Goal: Task Accomplishment & Management: Use online tool/utility

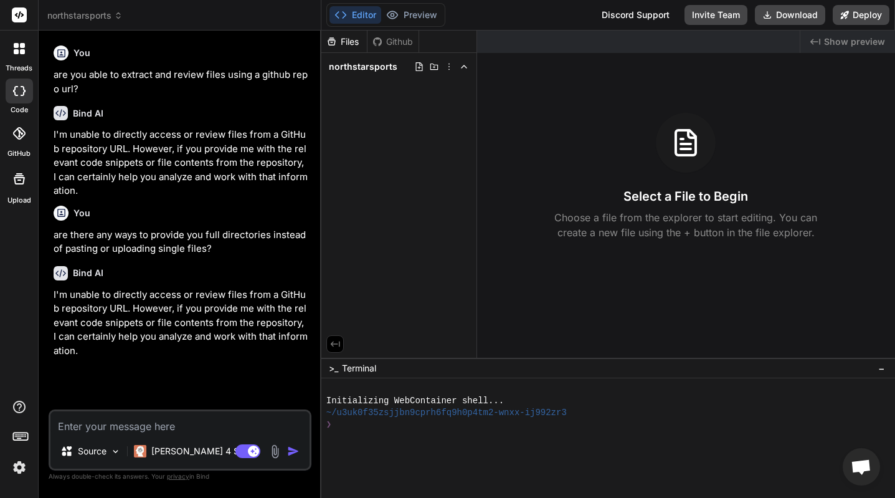
click at [22, 476] on img at bounding box center [19, 467] width 21 height 21
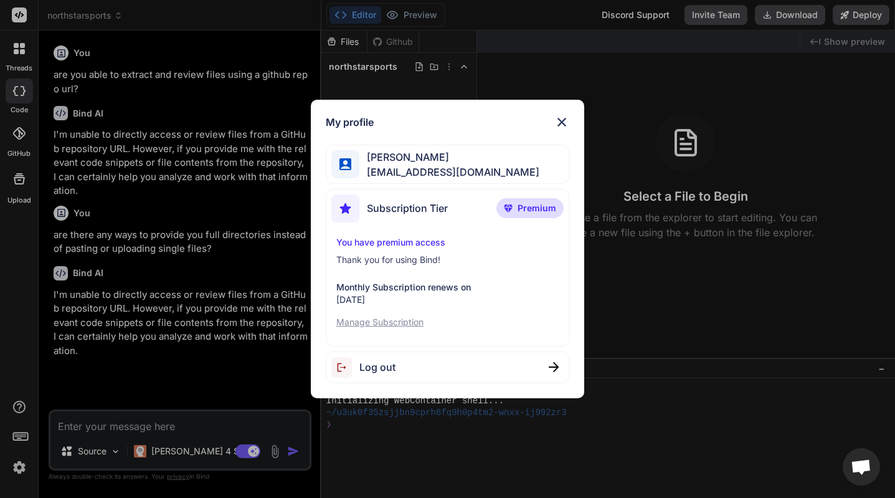
click at [410, 363] on div "Log out" at bounding box center [448, 367] width 244 height 32
type textarea "x"
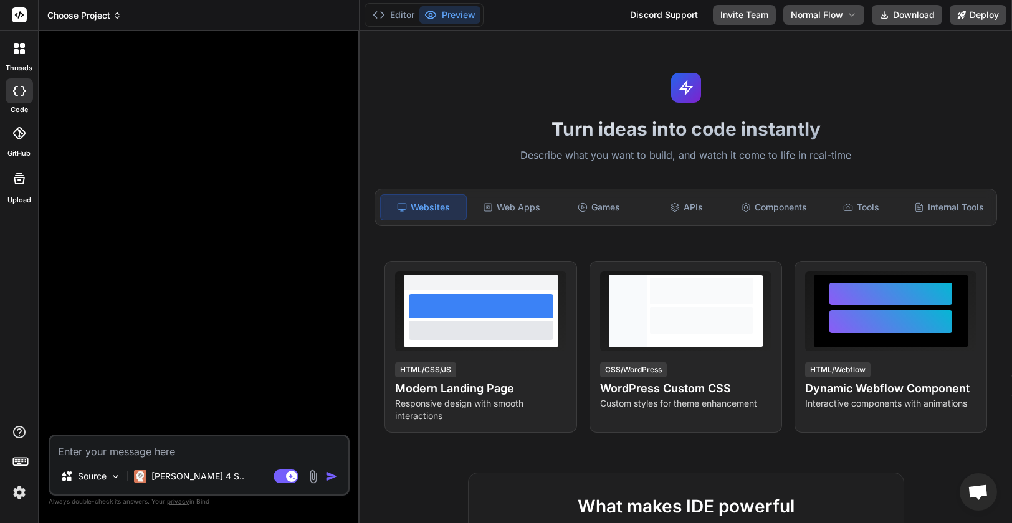
click at [92, 18] on span "Choose Project" at bounding box center [84, 15] width 74 height 12
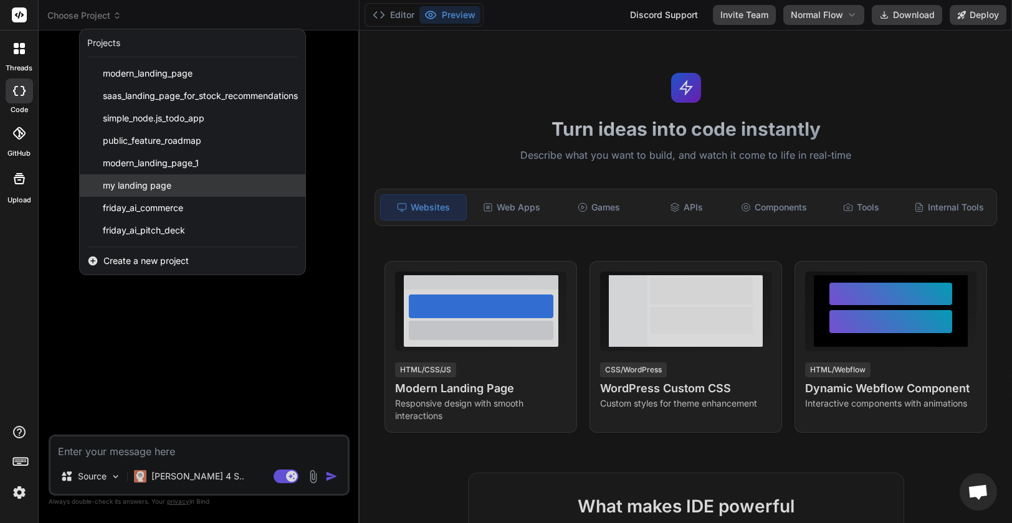
click at [191, 181] on div "my landing page" at bounding box center [193, 185] width 226 height 22
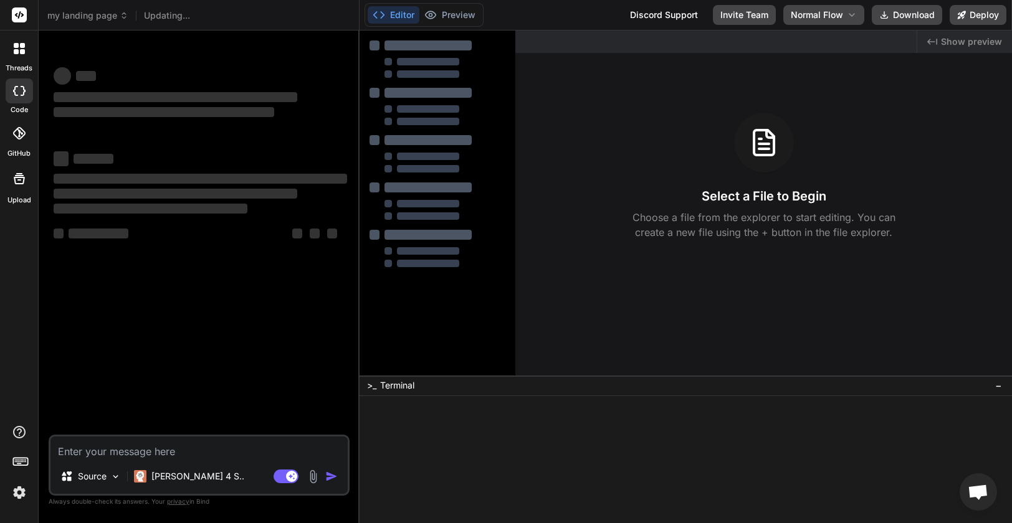
scroll to position [35, 0]
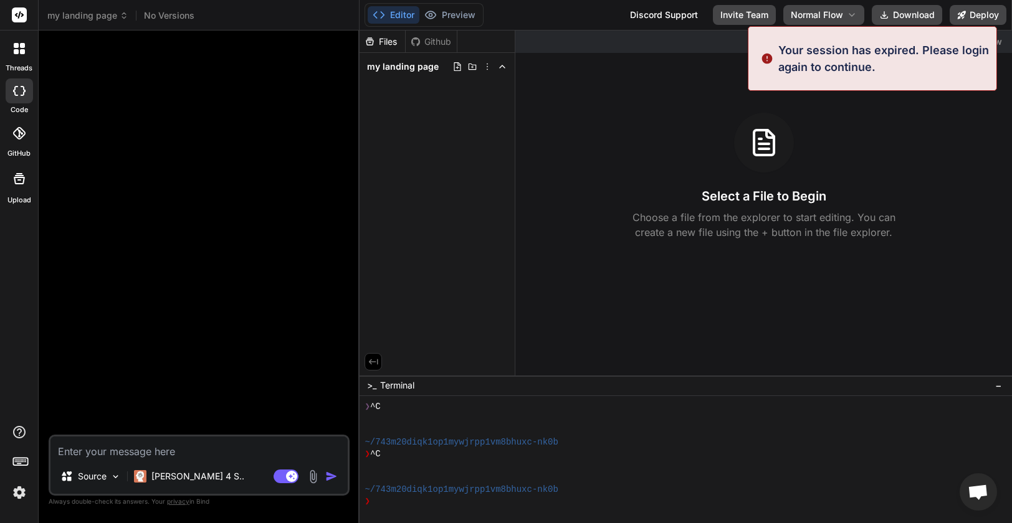
click at [16, 488] on img at bounding box center [19, 492] width 21 height 21
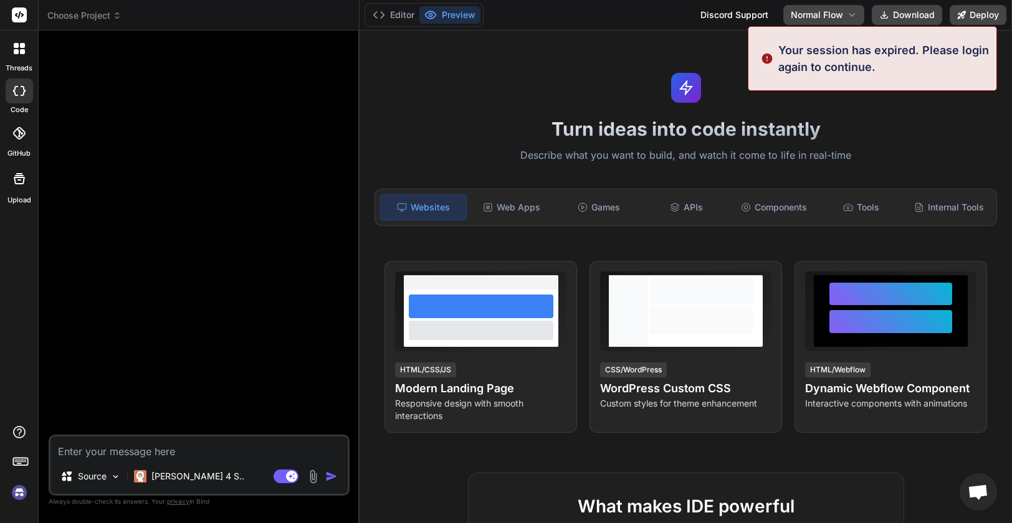
type textarea "x"
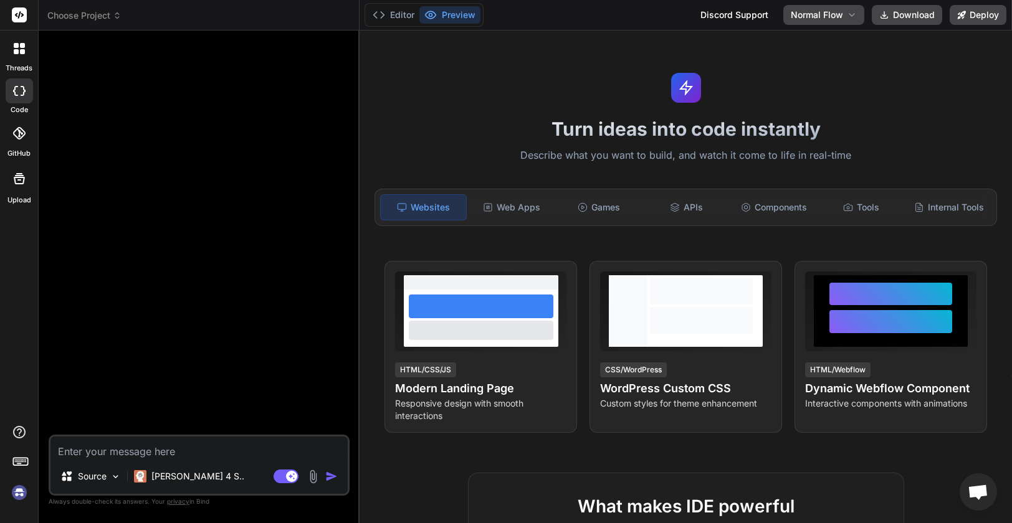
scroll to position [82, 0]
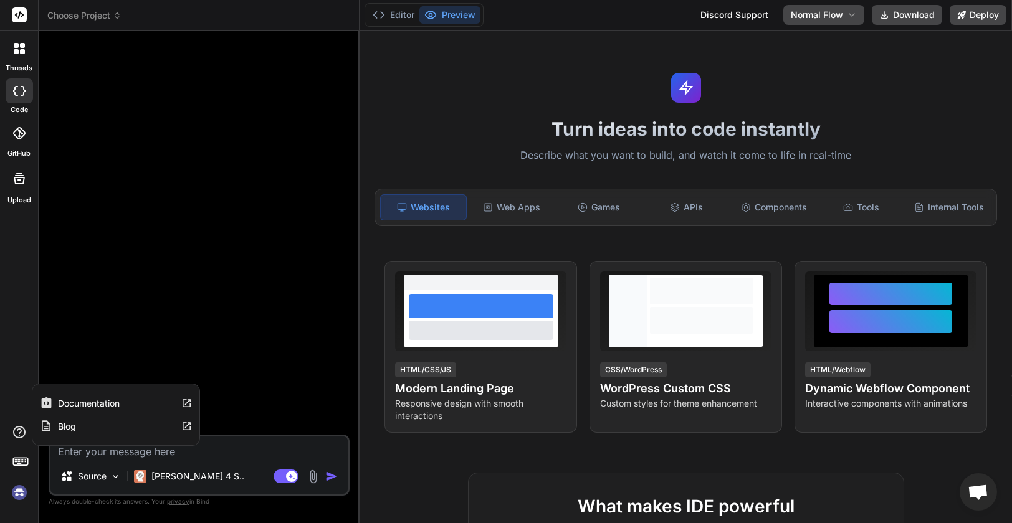
click at [19, 492] on img at bounding box center [19, 492] width 21 height 21
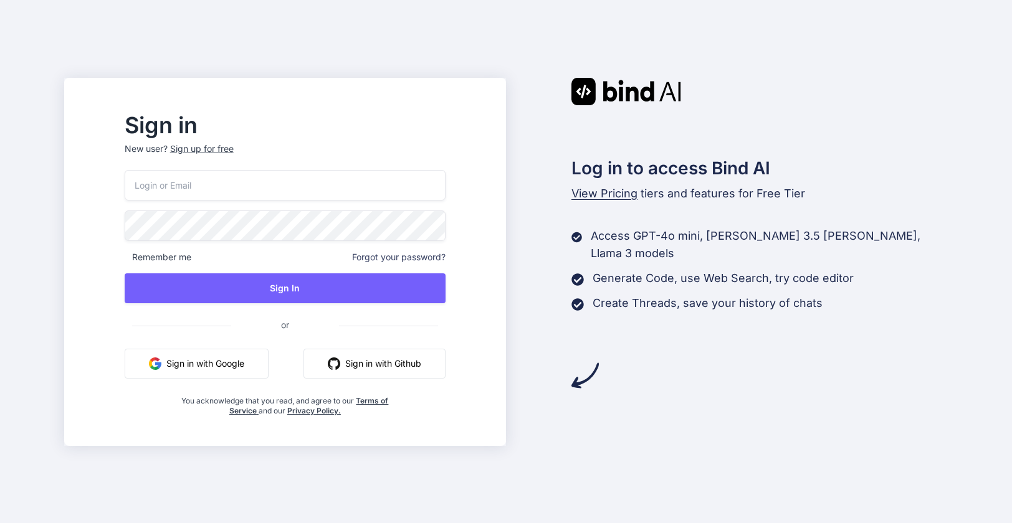
click at [249, 367] on button "Sign in with Google" at bounding box center [197, 364] width 144 height 30
click at [266, 374] on button "Sign in with Google" at bounding box center [197, 364] width 144 height 30
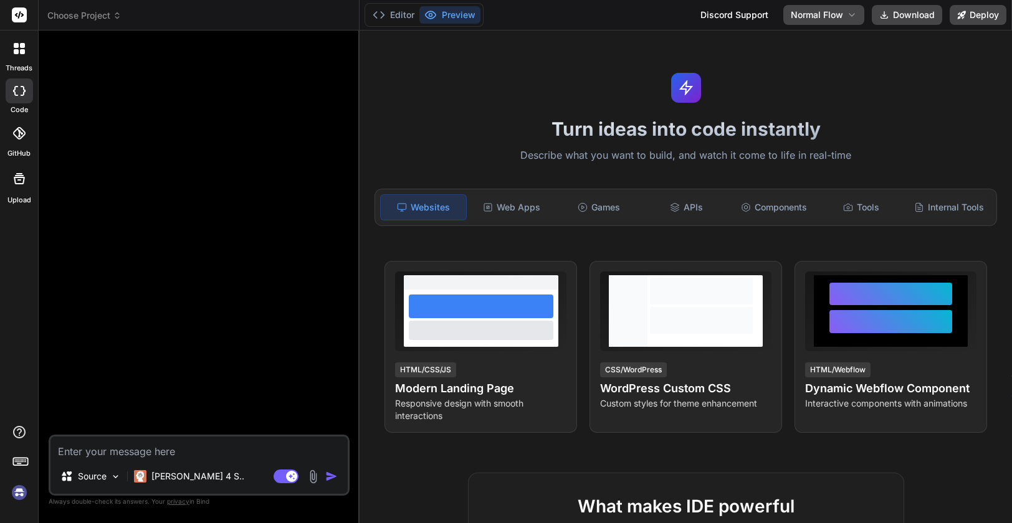
type textarea "x"
